Goal: Information Seeking & Learning: Stay updated

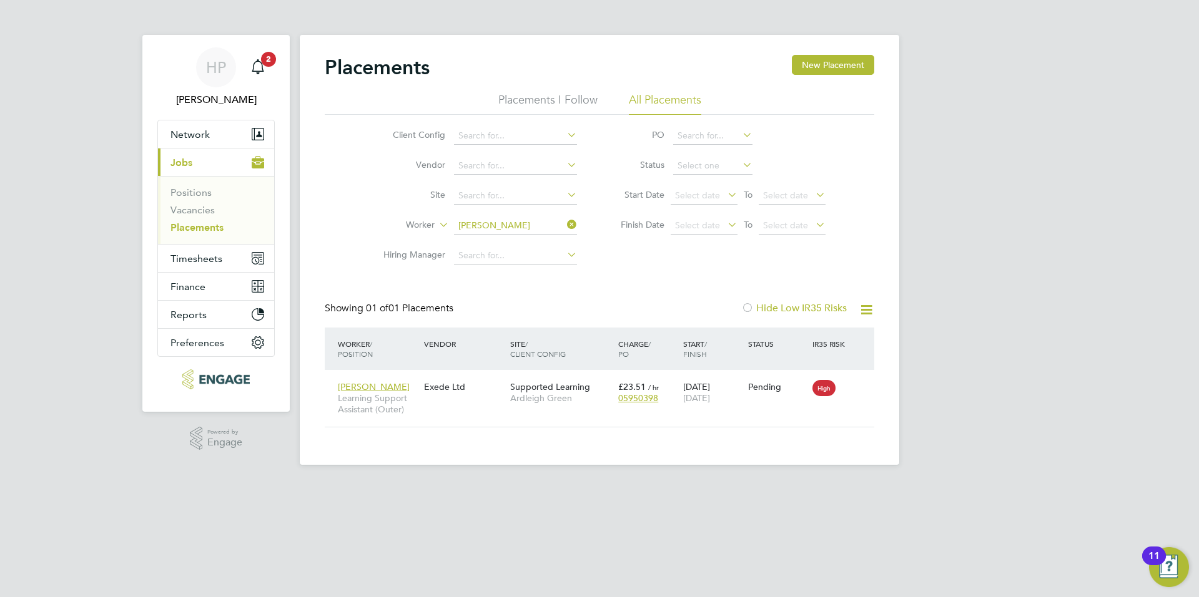
scroll to position [12, 59]
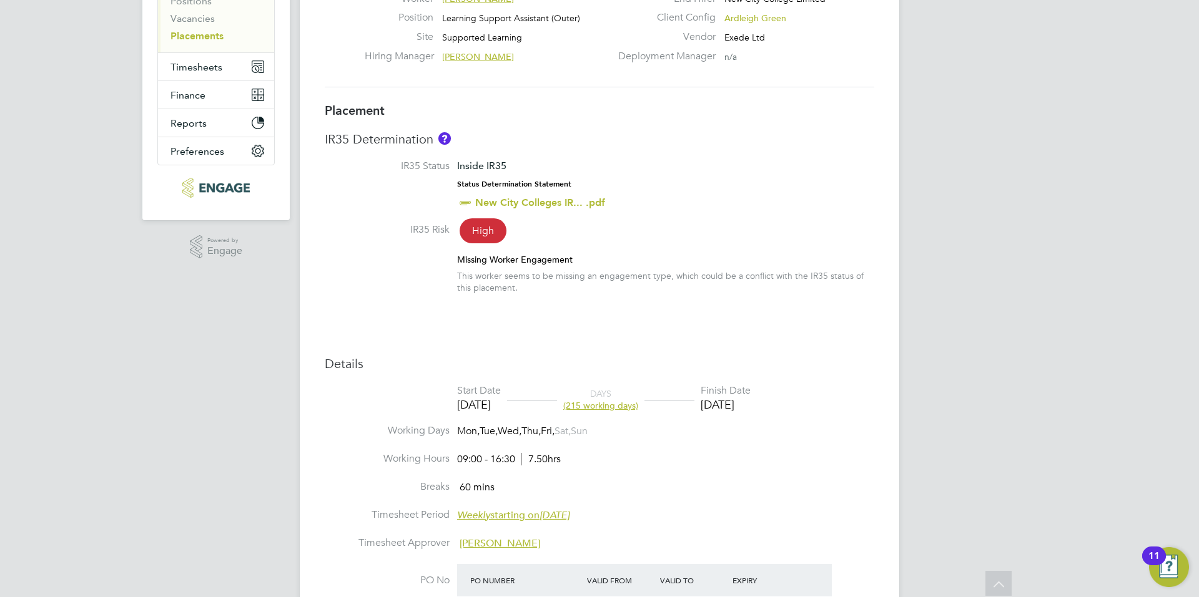
scroll to position [182, 0]
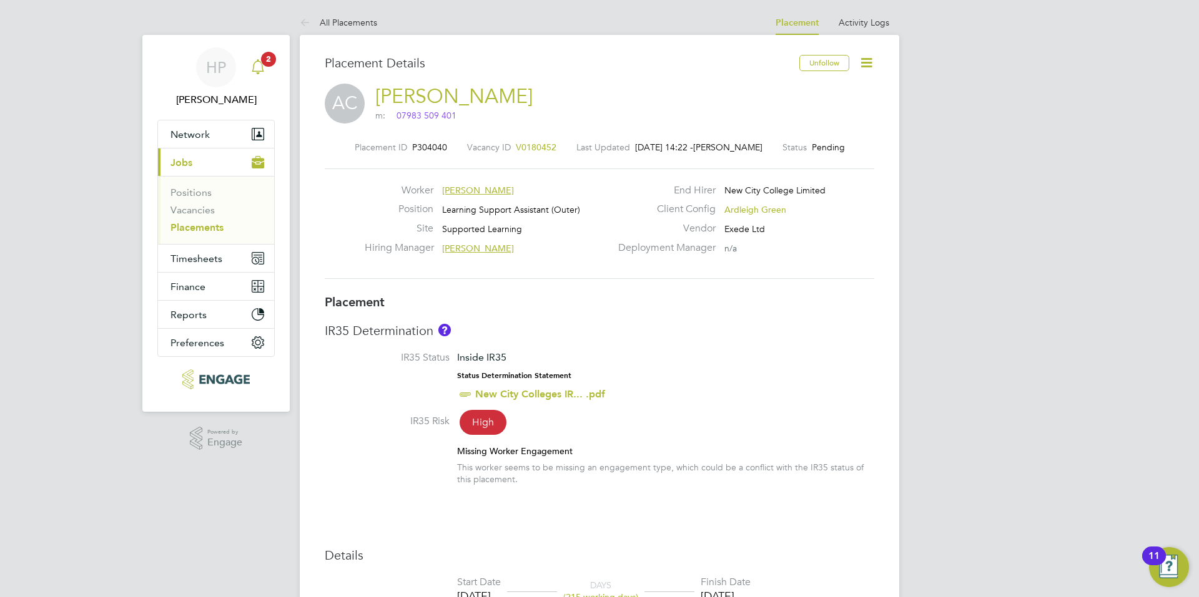
click at [247, 51] on link "Notifications 2" at bounding box center [257, 67] width 25 height 40
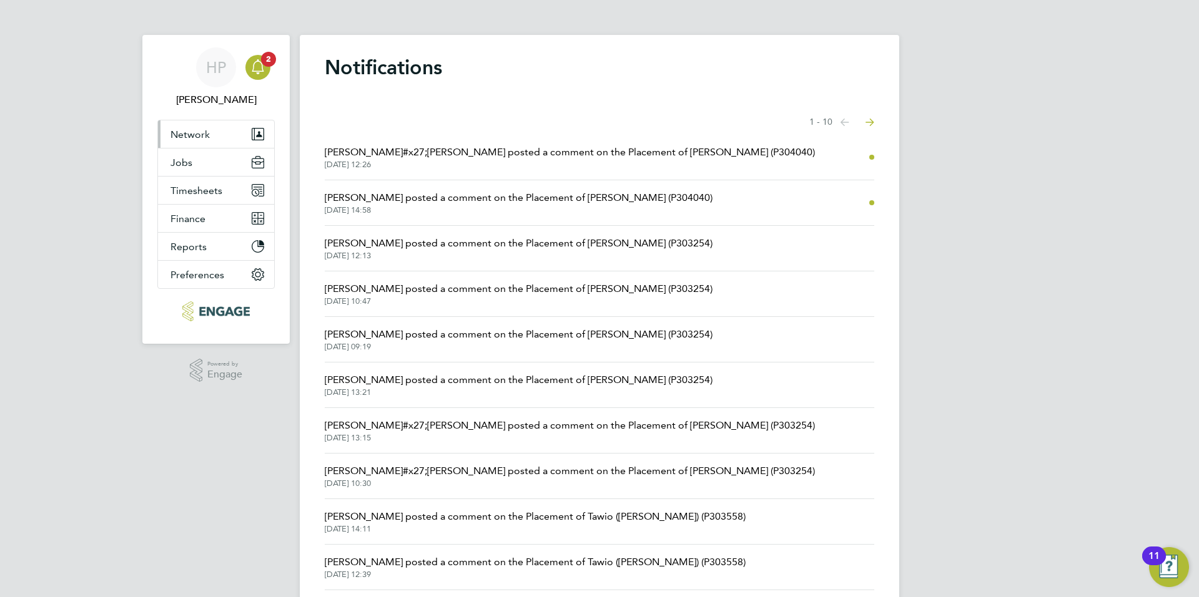
click at [232, 139] on button "Network" at bounding box center [216, 133] width 116 height 27
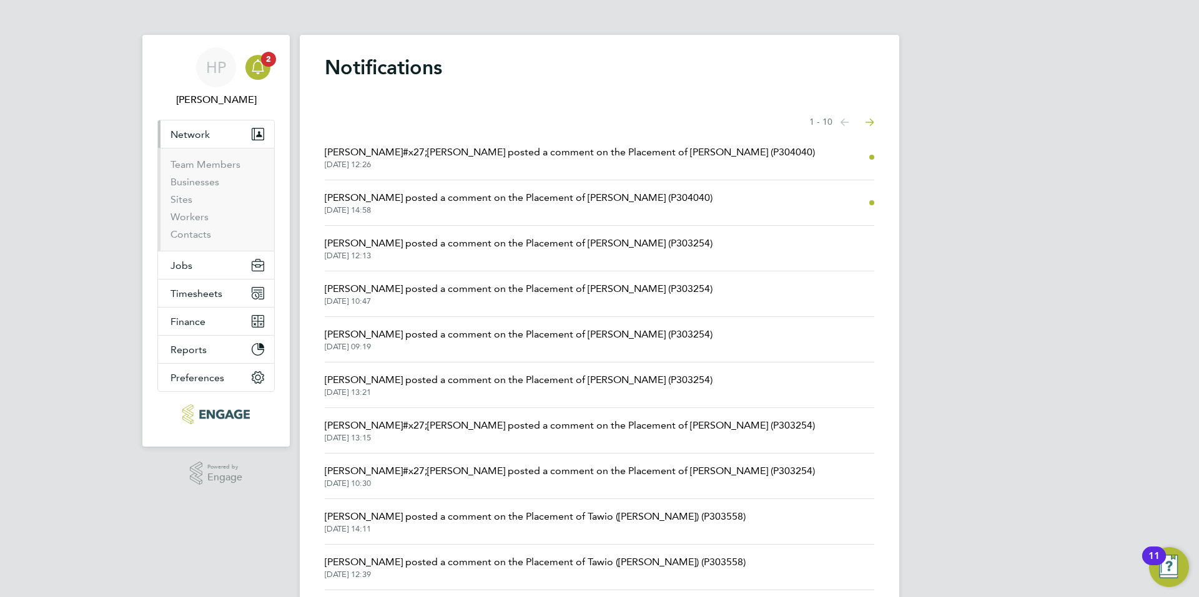
click at [232, 139] on button "Network" at bounding box center [216, 133] width 116 height 27
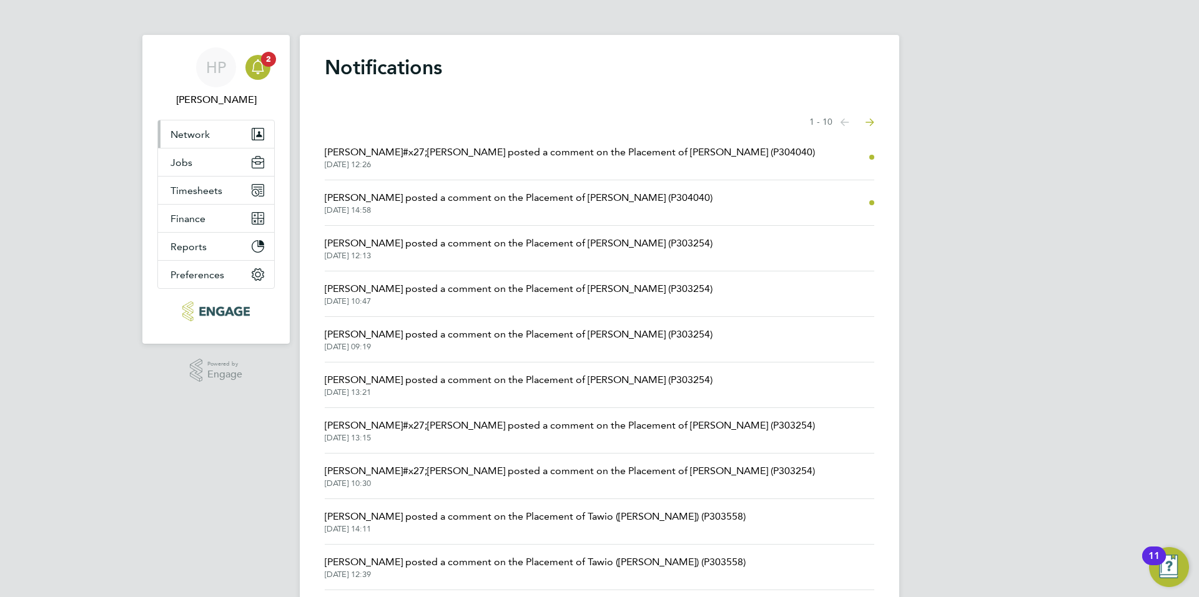
click at [221, 133] on button "Network" at bounding box center [216, 133] width 116 height 27
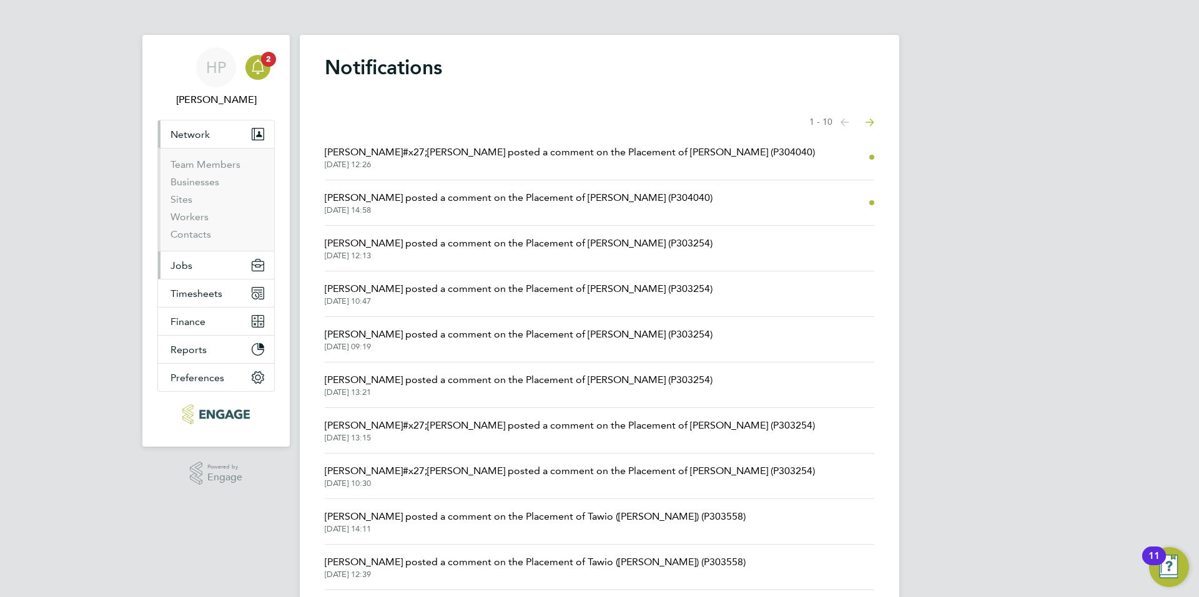
click at [184, 278] on button "Jobs" at bounding box center [216, 265] width 116 height 27
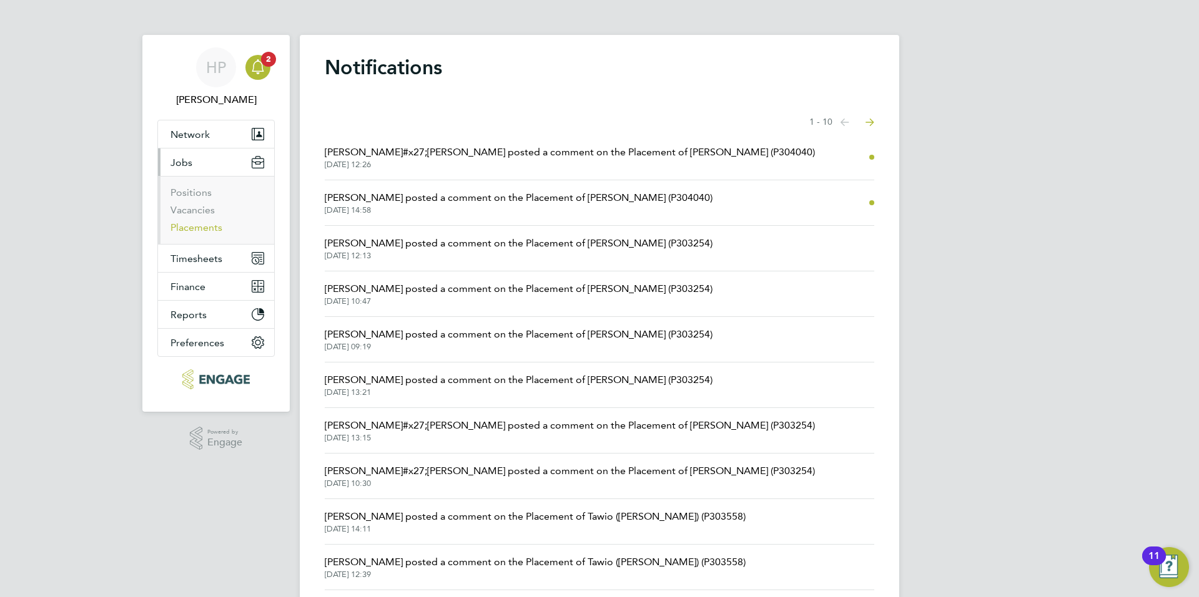
click at [202, 225] on link "Placements" at bounding box center [196, 228] width 52 height 12
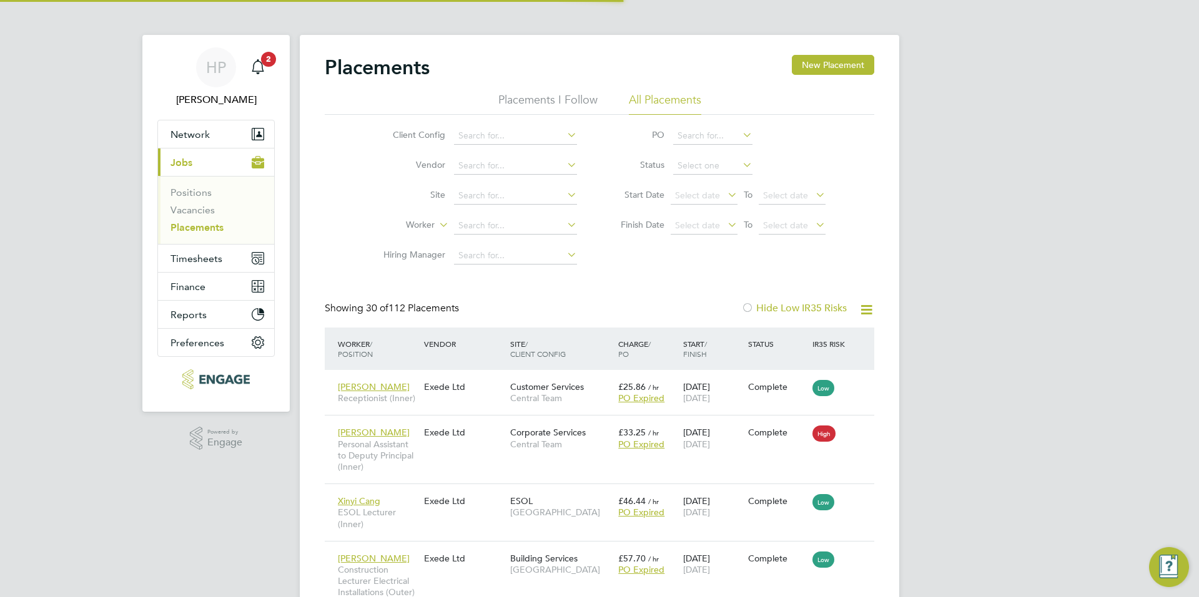
scroll to position [36, 109]
click at [263, 72] on icon "Main navigation" at bounding box center [257, 66] width 15 height 15
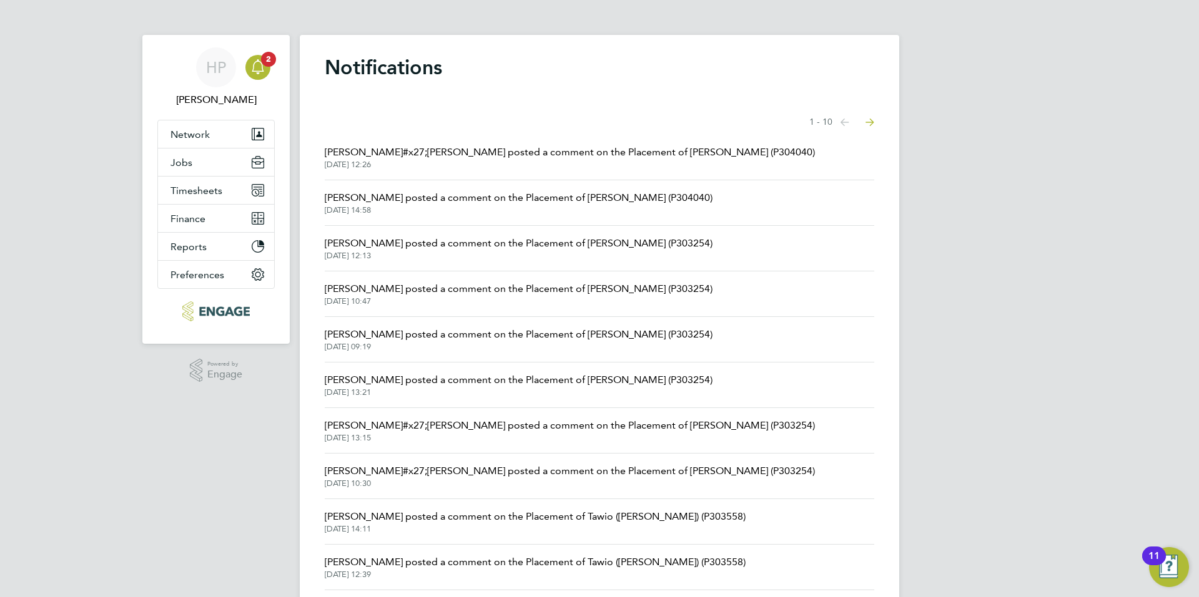
drag, startPoint x: 767, startPoint y: 188, endPoint x: 767, endPoint y: 162, distance: 26.2
click at [767, 162] on ul "[PERSON_NAME]#x27;[PERSON_NAME] posted a comment on the Placement of [PERSON_NA…" at bounding box center [599, 363] width 549 height 456
click at [686, 163] on span "[DATE] 12:26" at bounding box center [570, 165] width 490 height 10
